Goal: Find specific page/section: Find specific page/section

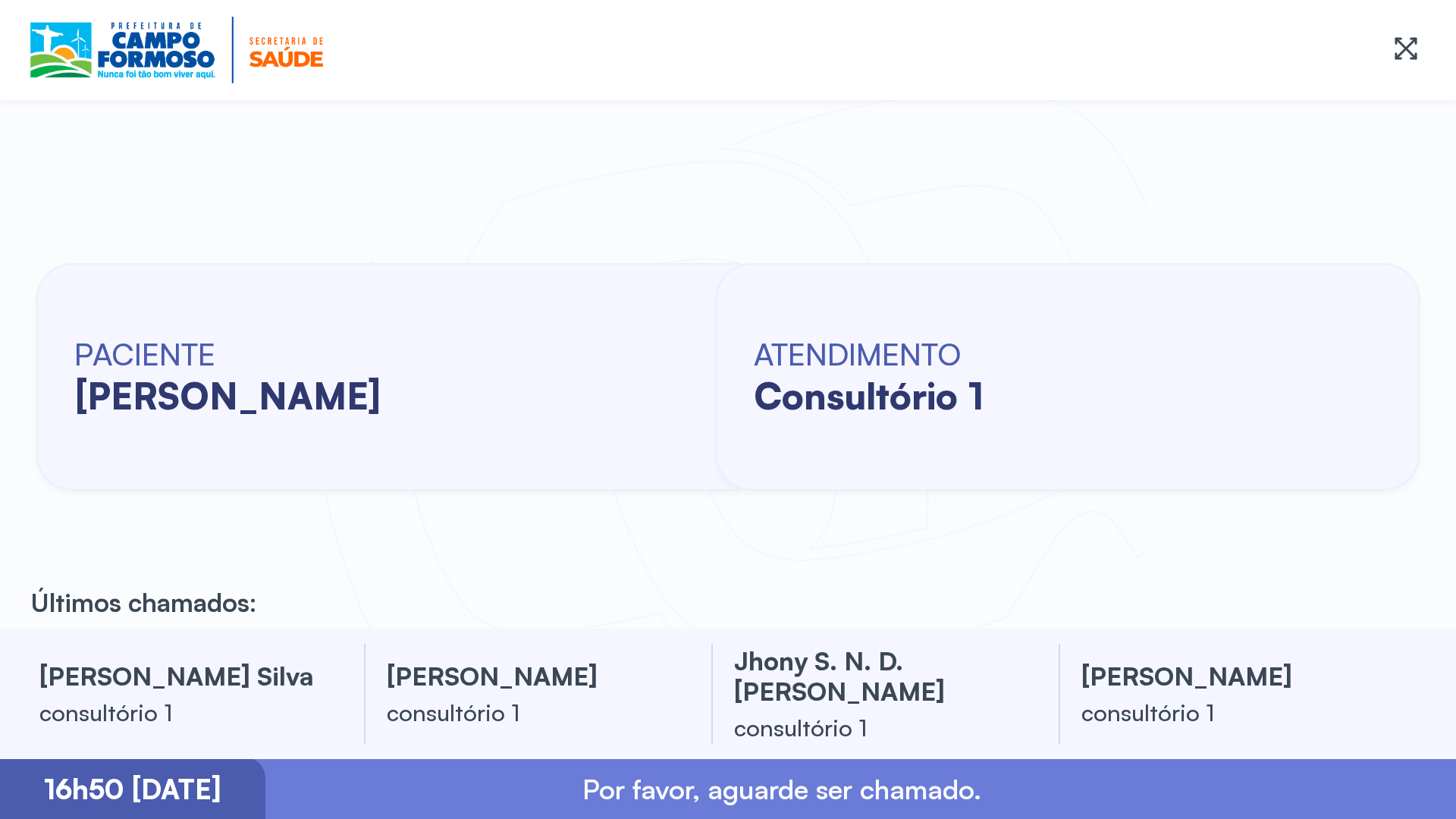
click at [2, 481] on div "PACIENTE [PERSON_NAME] ATENDIMENTO consultório 1" at bounding box center [728, 377] width 1456 height 505
drag, startPoint x: 1, startPoint y: 481, endPoint x: -1, endPoint y: 536, distance: 55.0
click at [0, 536] on html "Iremos iniciar os atendimentos em breve. Obrigado pela paciência. PACIENTE [PER…" at bounding box center [728, 409] width 1456 height 819
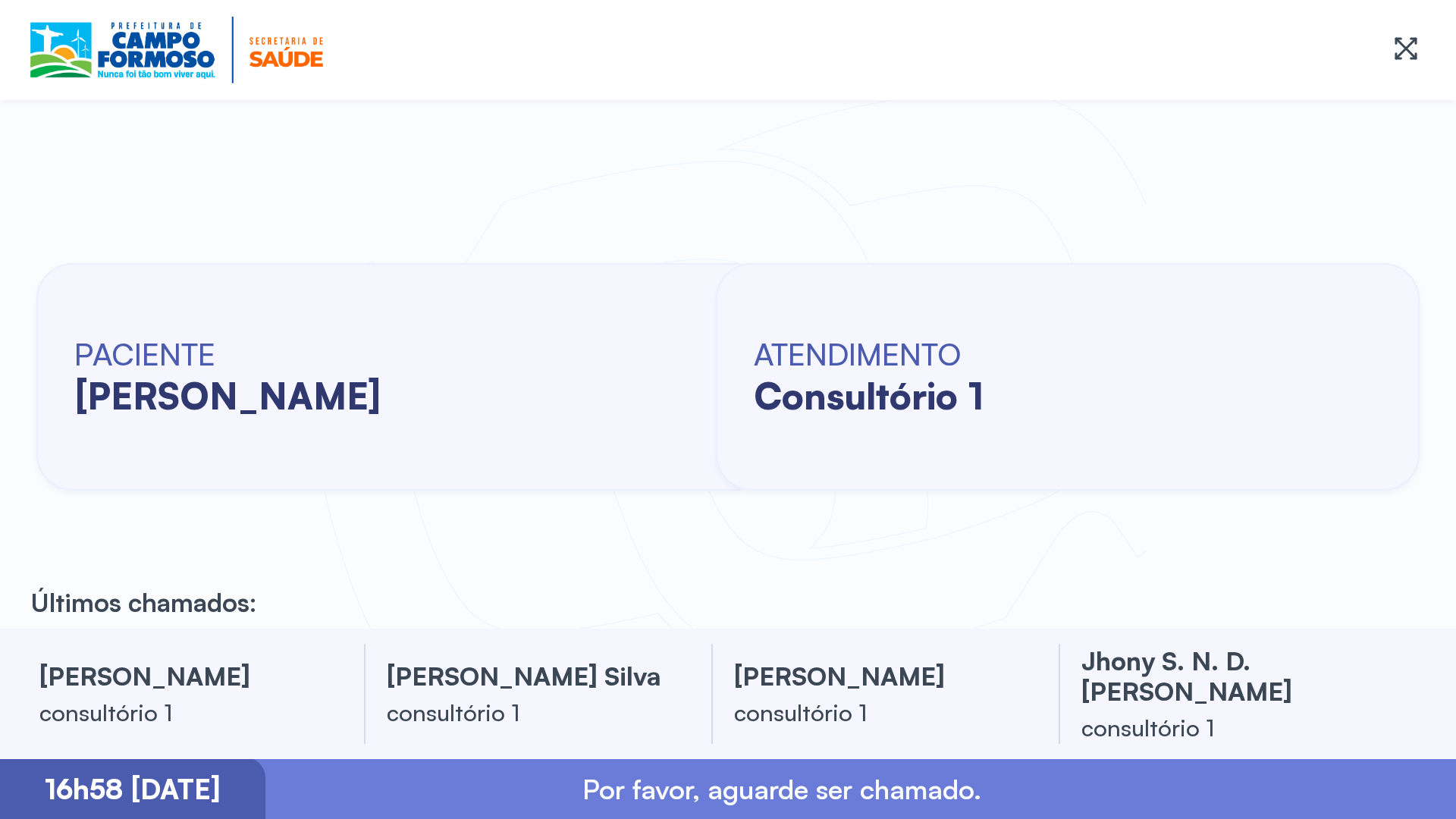
click at [31, 447] on div "PACIENTE [PERSON_NAME] ATENDIMENTO consultório 1" at bounding box center [728, 377] width 1456 height 505
click at [0, 8] on html "Iremos iniciar os atendimentos em breve. Obrigado pela paciência. PACIENTE [PER…" at bounding box center [728, 409] width 1456 height 819
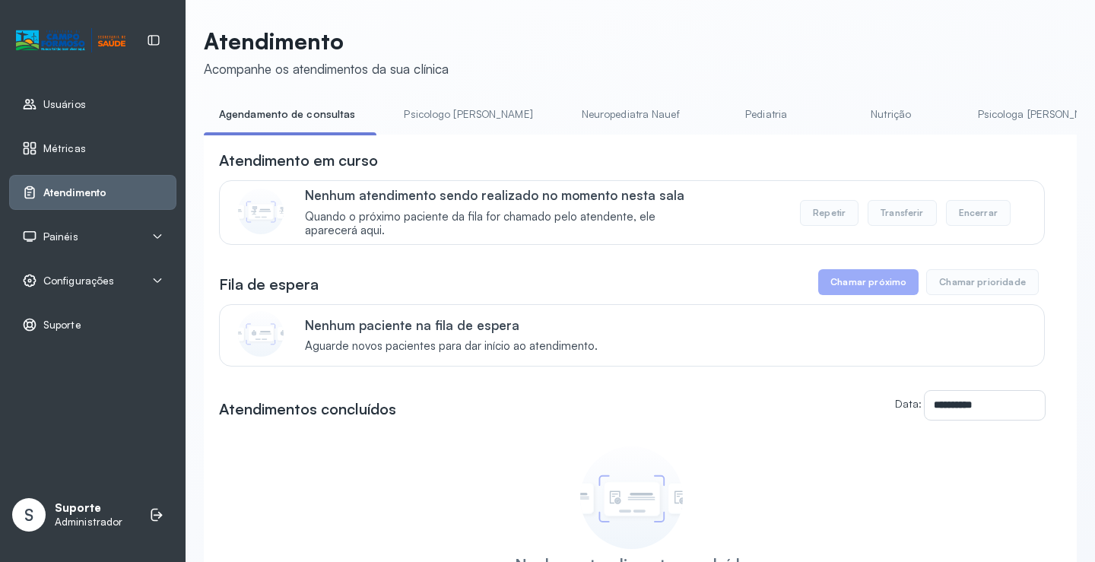
click at [713, 102] on link "Pediatria" at bounding box center [766, 114] width 106 height 25
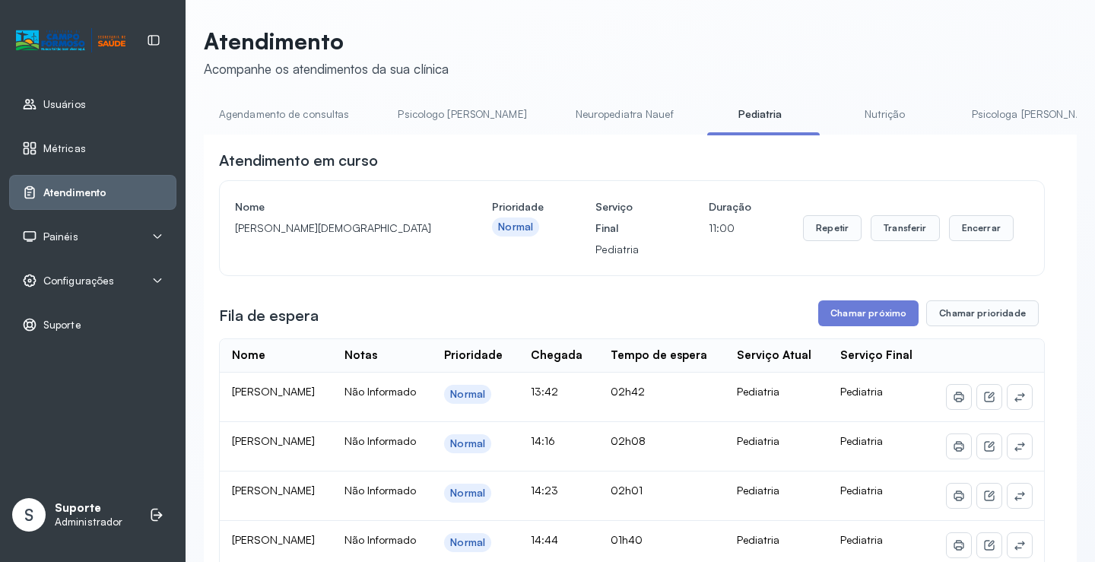
click at [581, 116] on link "Neuropediatra Nauef" at bounding box center [624, 114] width 128 height 25
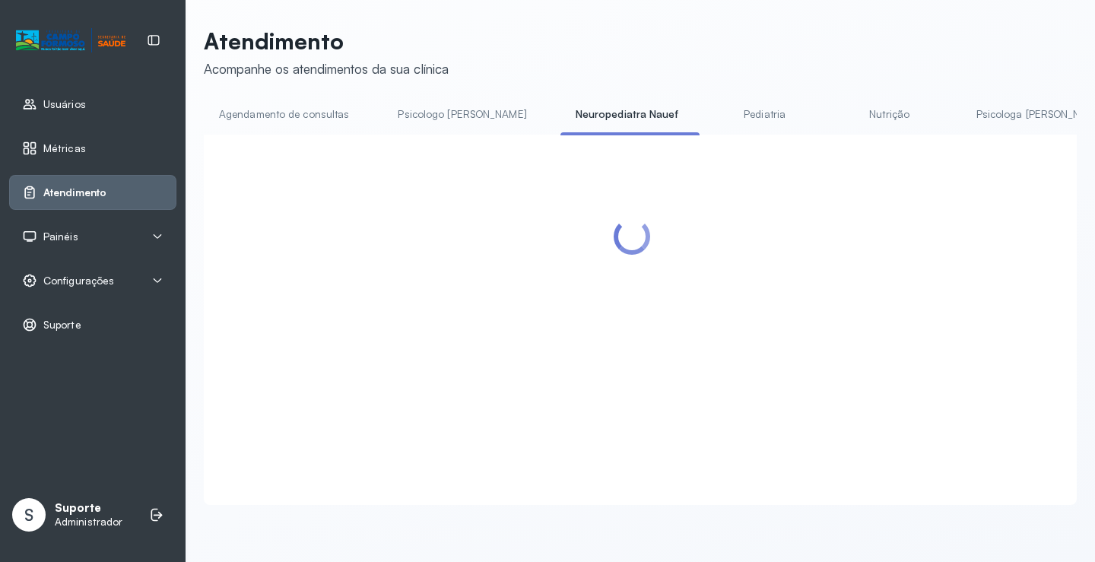
click at [712, 116] on link "Pediatria" at bounding box center [765, 114] width 106 height 25
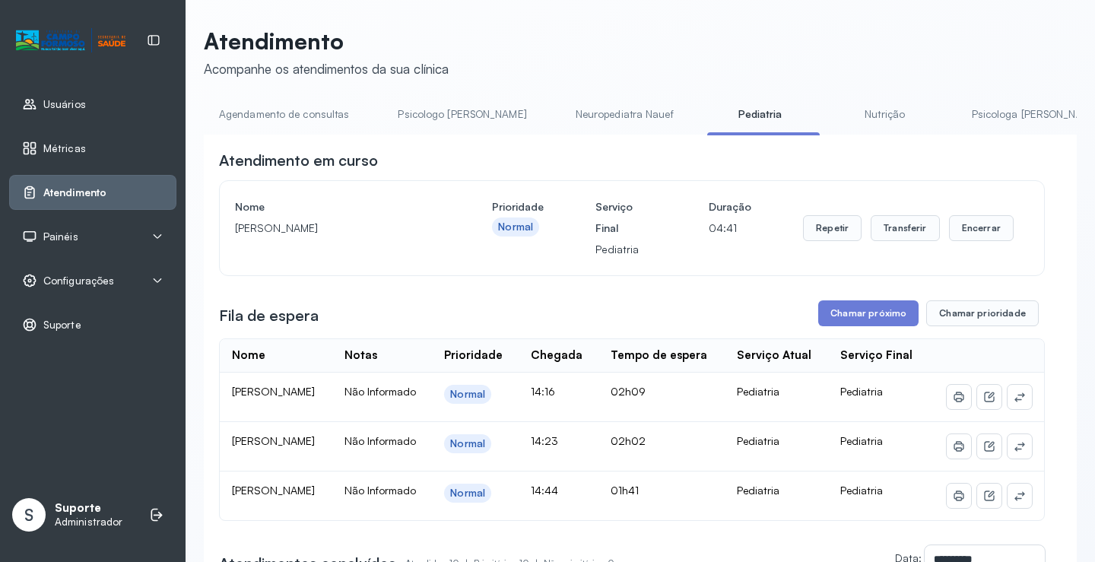
click at [300, 111] on link "Agendamento de consultas" at bounding box center [284, 114] width 160 height 25
